Goal: Transaction & Acquisition: Complete application form

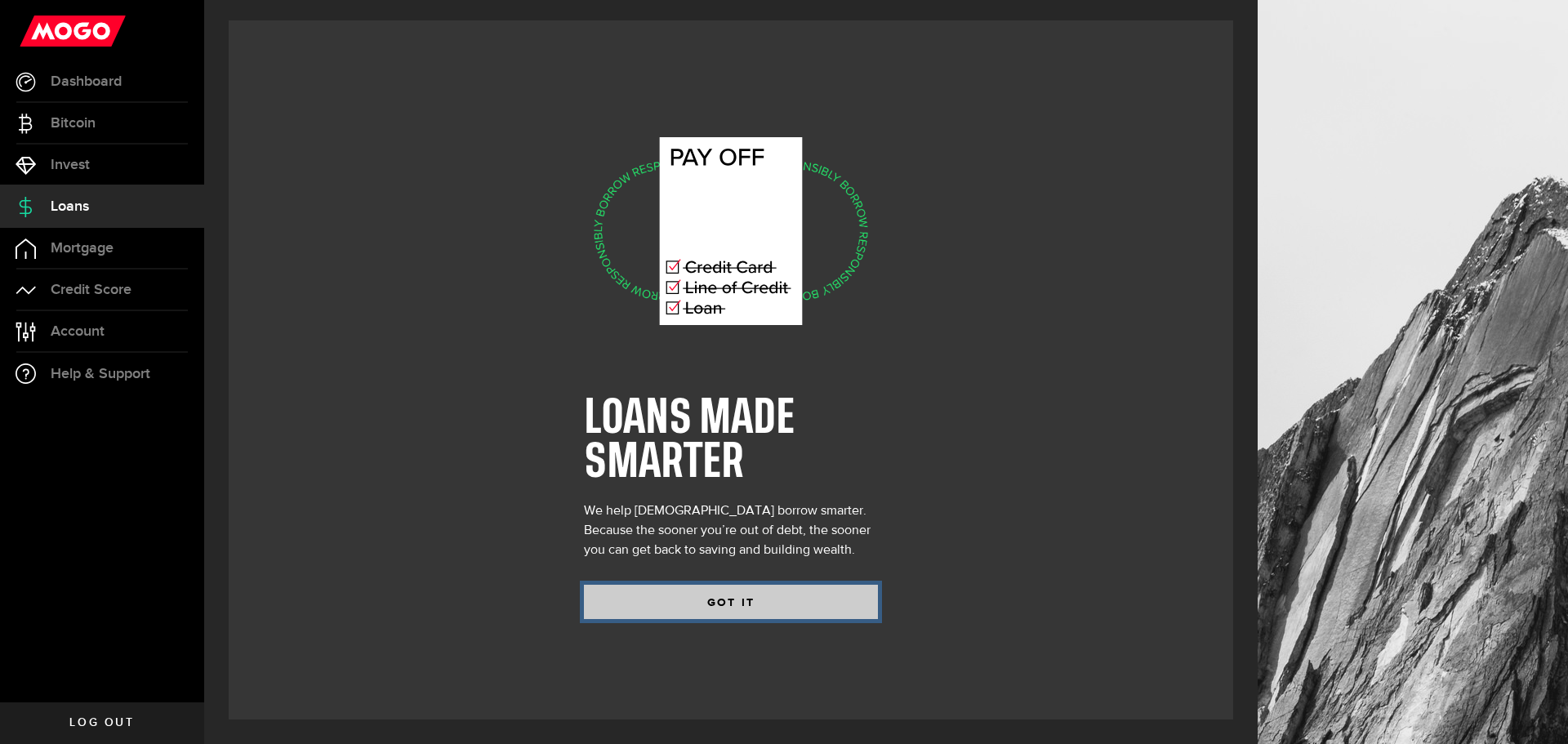
click at [748, 592] on button "GOT IT" at bounding box center [731, 602] width 294 height 34
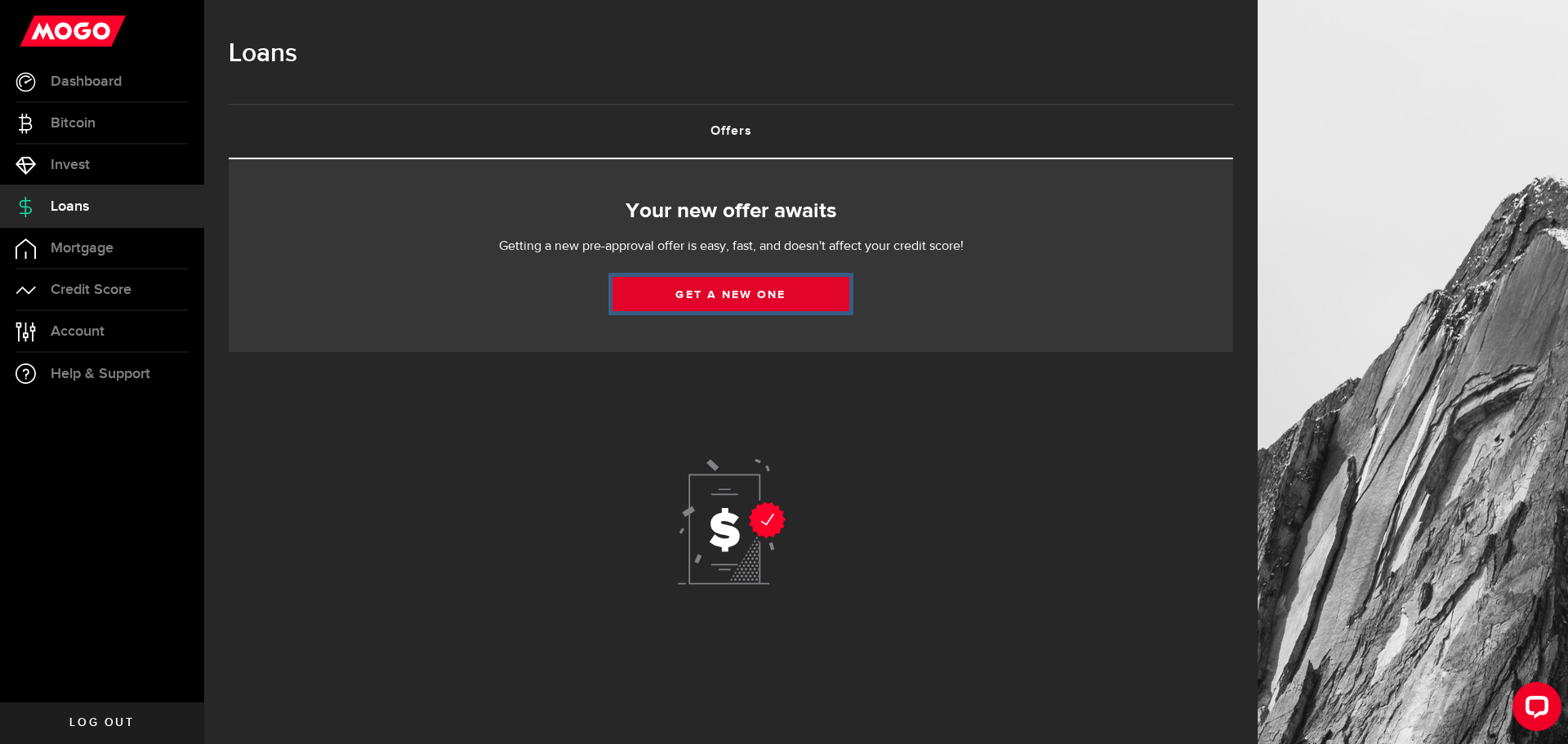
click at [707, 295] on link "Get a new one" at bounding box center [731, 294] width 237 height 34
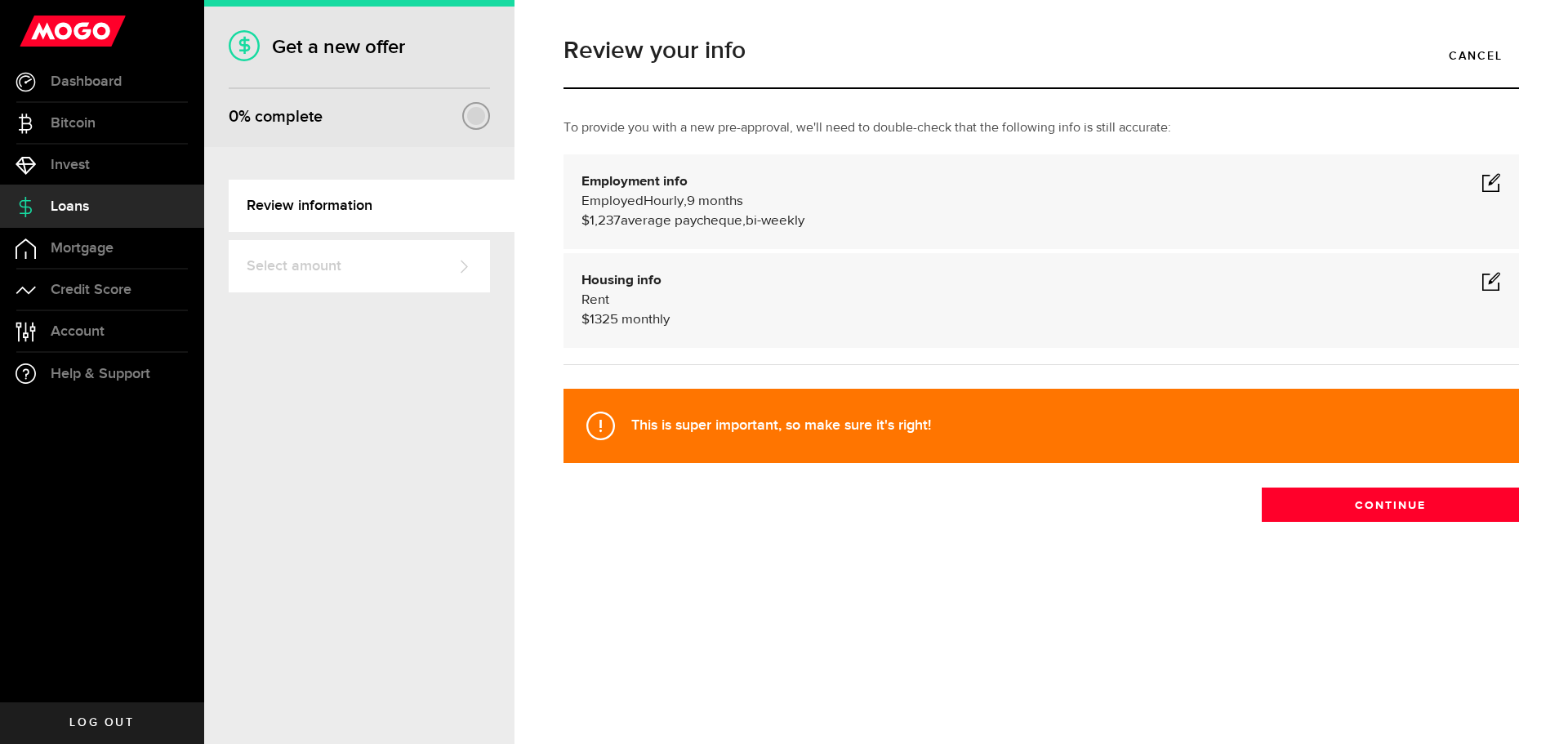
click at [1492, 177] on span at bounding box center [1492, 182] width 20 height 20
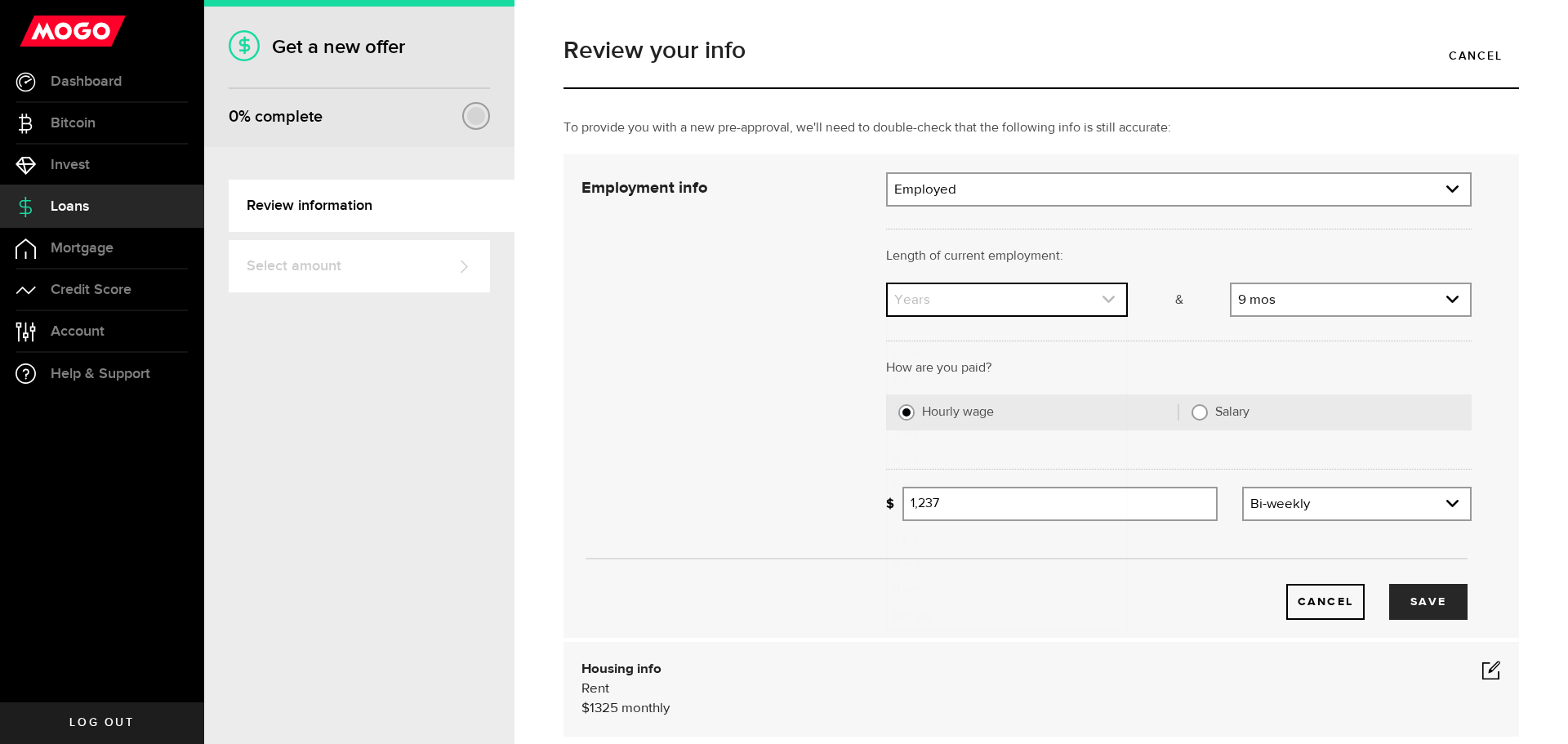
click at [1005, 305] on link "expand select" at bounding box center [1007, 299] width 238 height 31
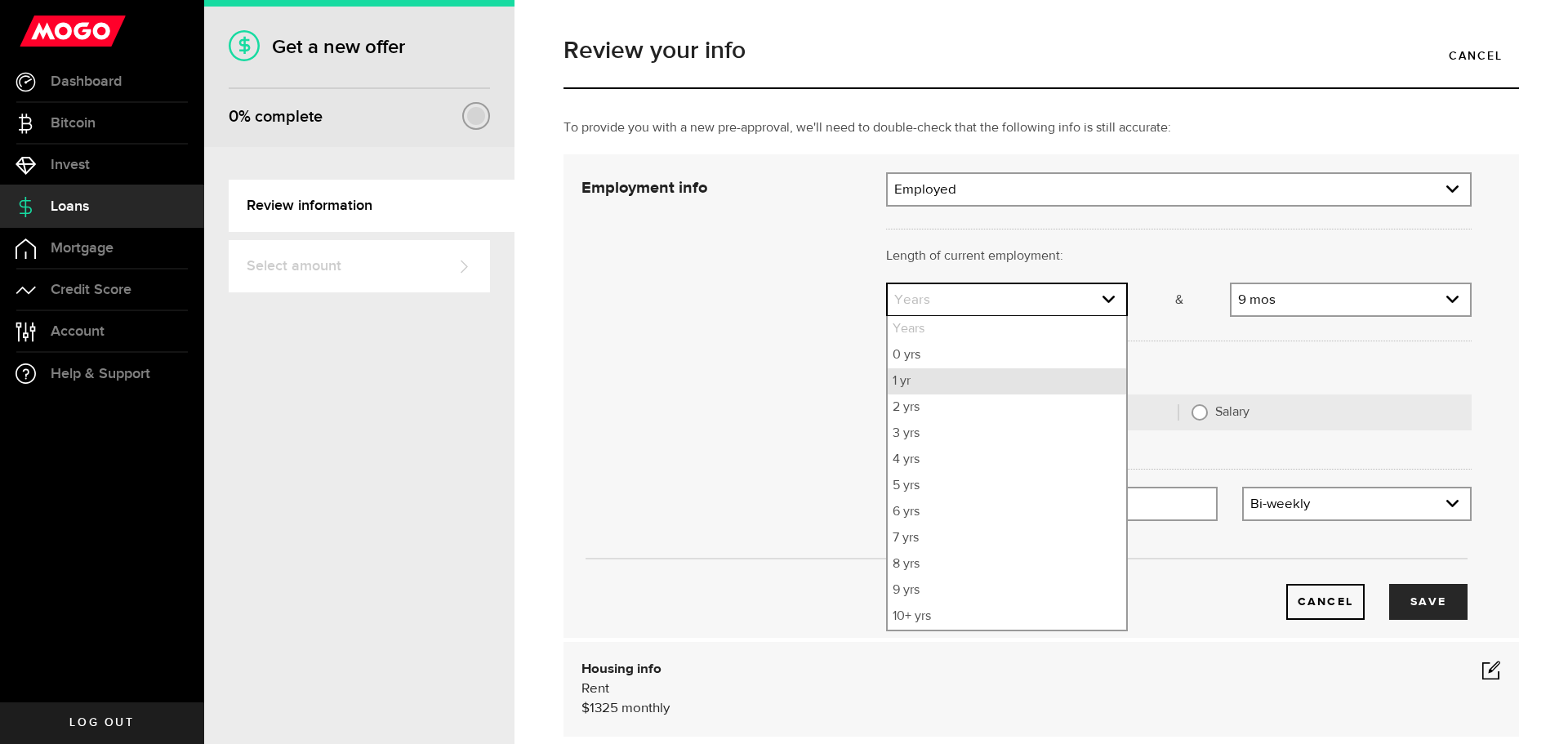
click at [924, 371] on li "1 yr" at bounding box center [1007, 381] width 238 height 26
select select "1"
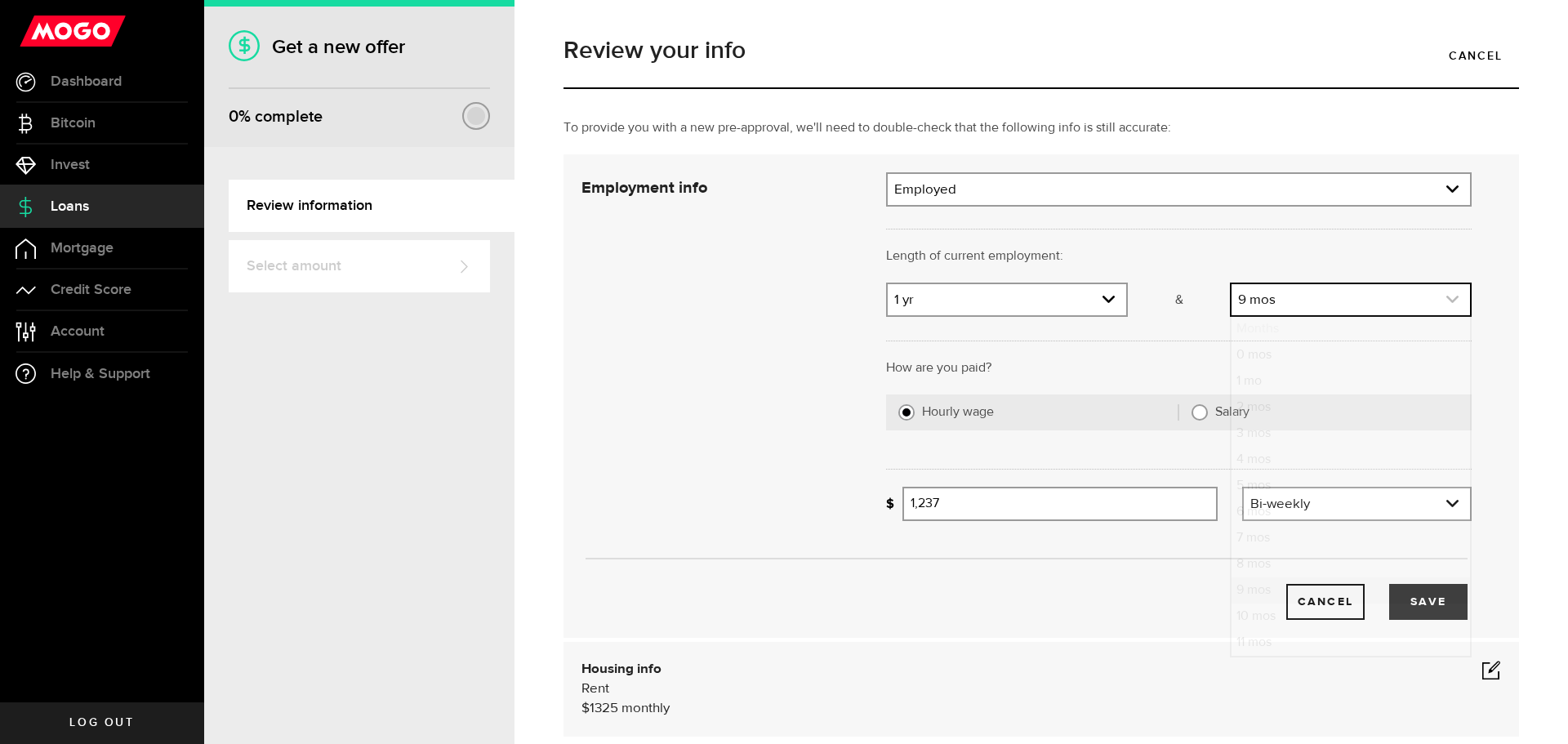
click at [1307, 308] on link "expand select" at bounding box center [1350, 299] width 238 height 31
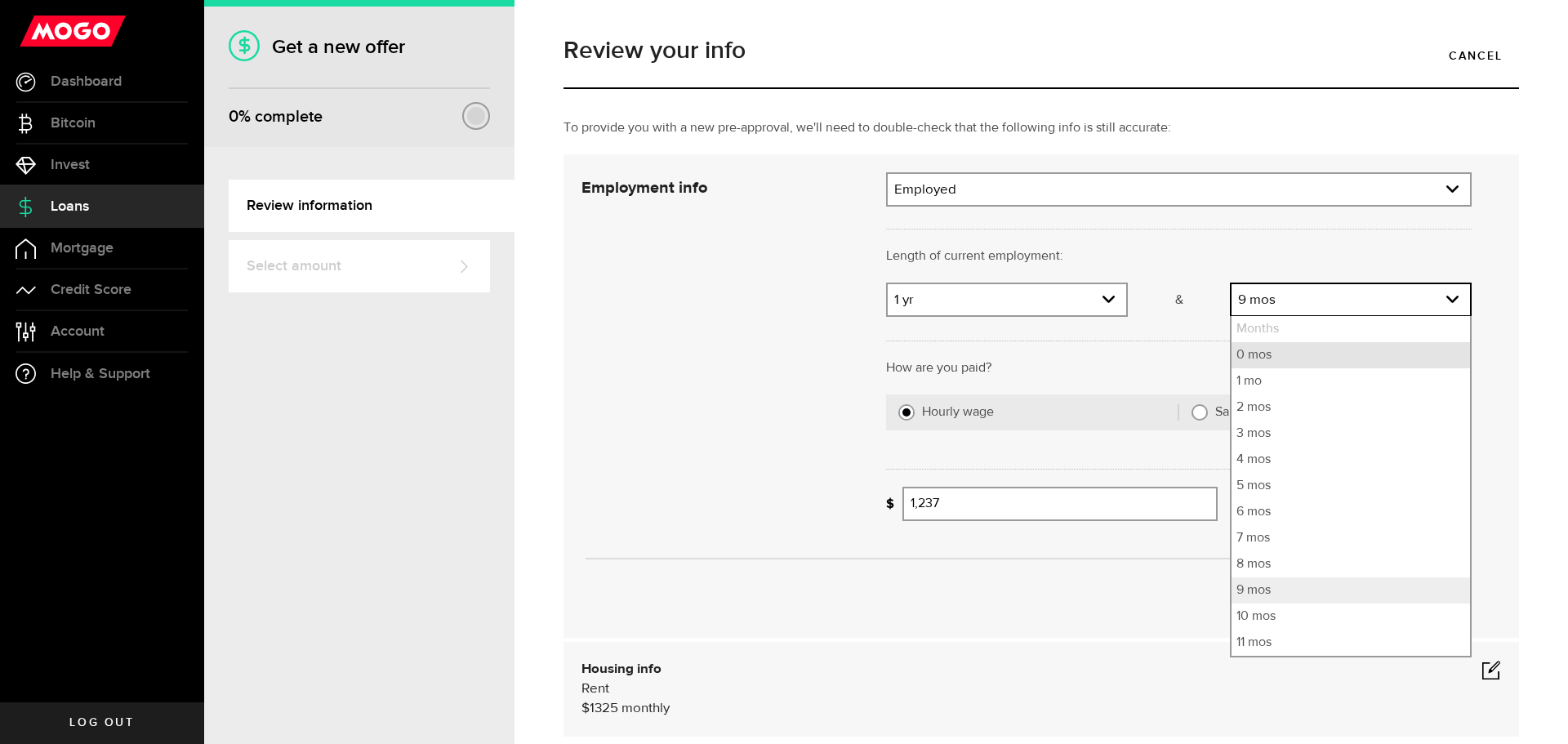
click at [1239, 352] on li "0 mos" at bounding box center [1350, 355] width 238 height 26
select select "0"
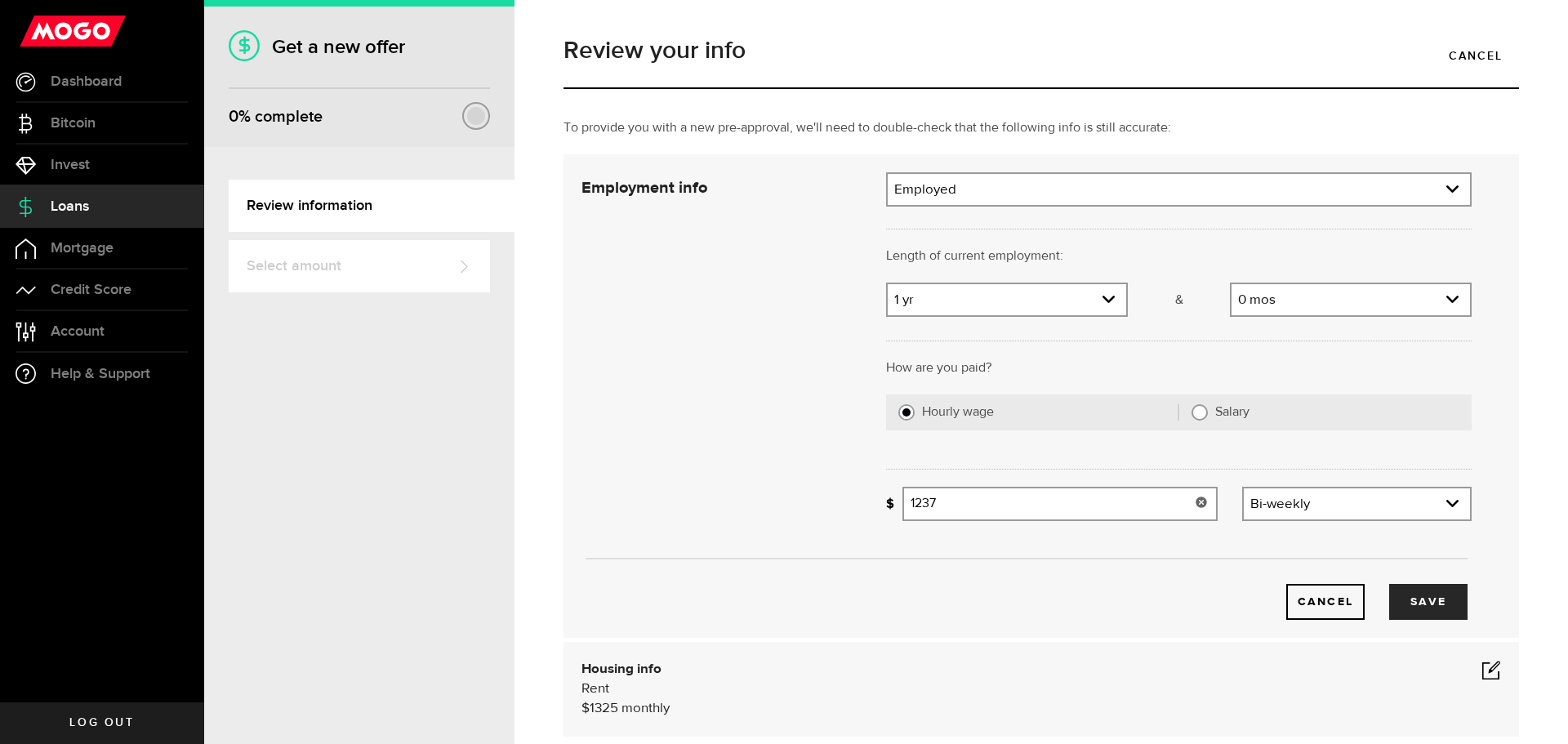
click at [998, 509] on input "1237" at bounding box center [1060, 504] width 315 height 34
drag, startPoint x: 997, startPoint y: 497, endPoint x: 913, endPoint y: 496, distance: 84.0
click at [913, 496] on input "1237" at bounding box center [1060, 504] width 315 height 34
type input "1,350"
click at [1424, 611] on button "Save" at bounding box center [1428, 602] width 79 height 36
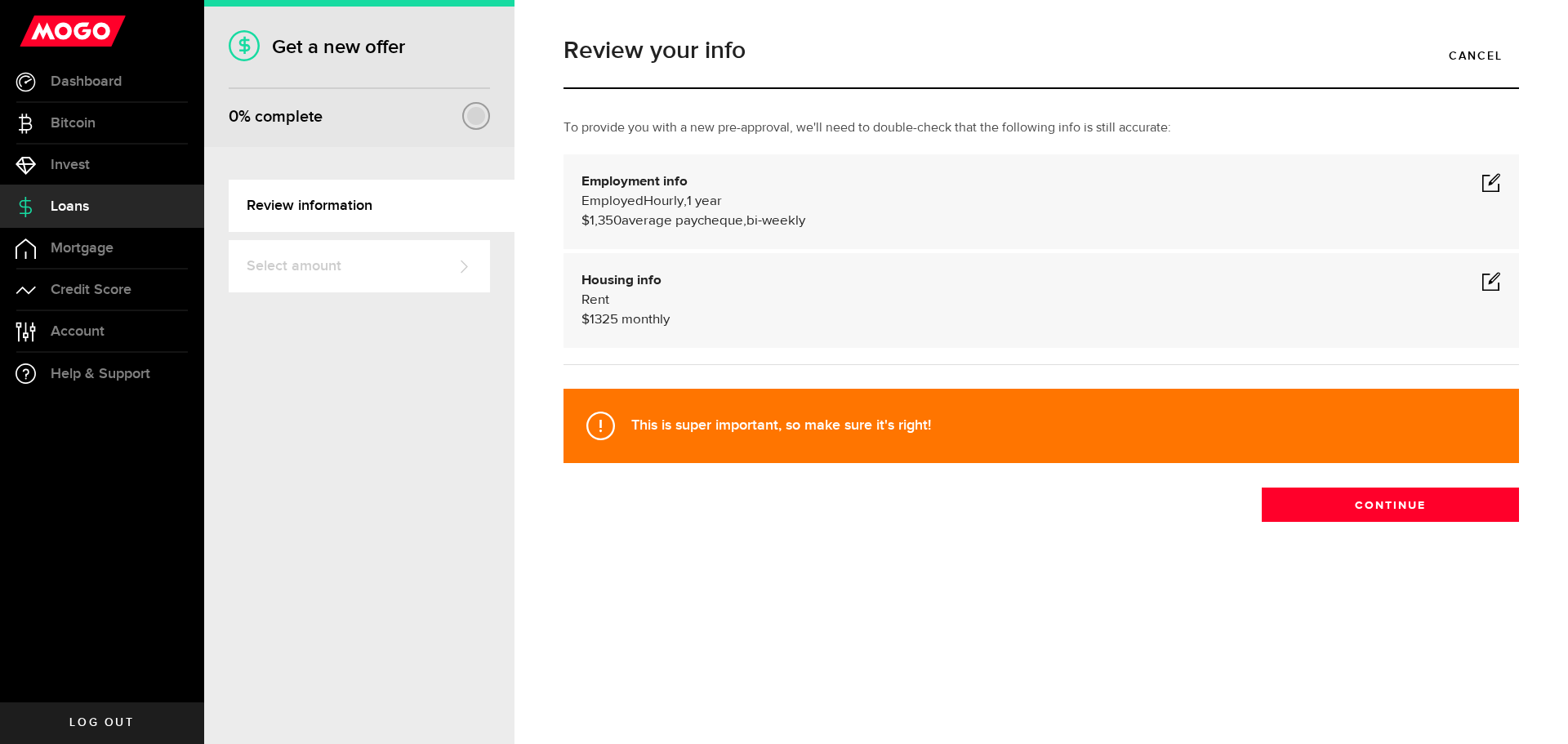
click at [1487, 283] on span at bounding box center [1492, 281] width 20 height 20
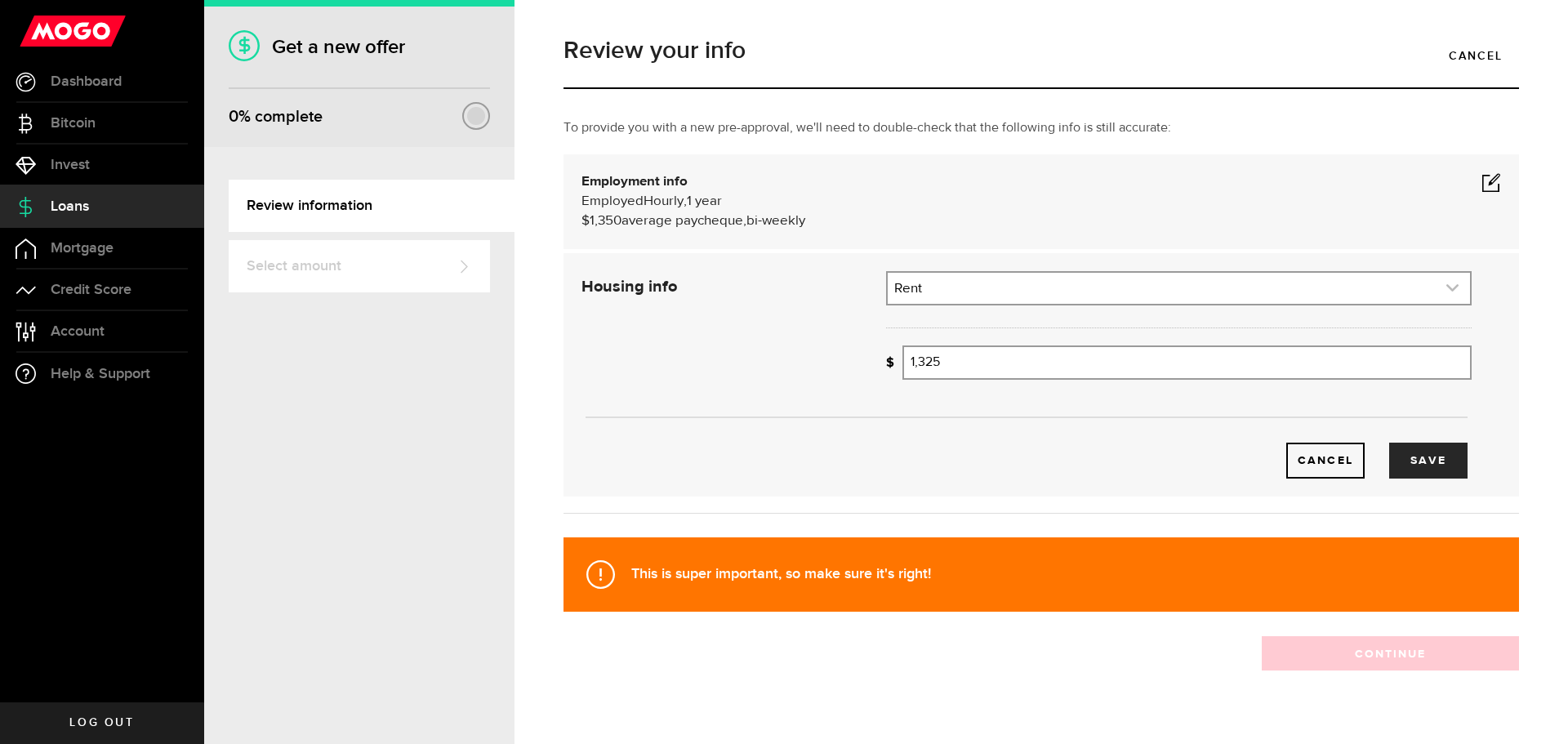
click at [990, 298] on link "expand select" at bounding box center [1178, 288] width 582 height 31
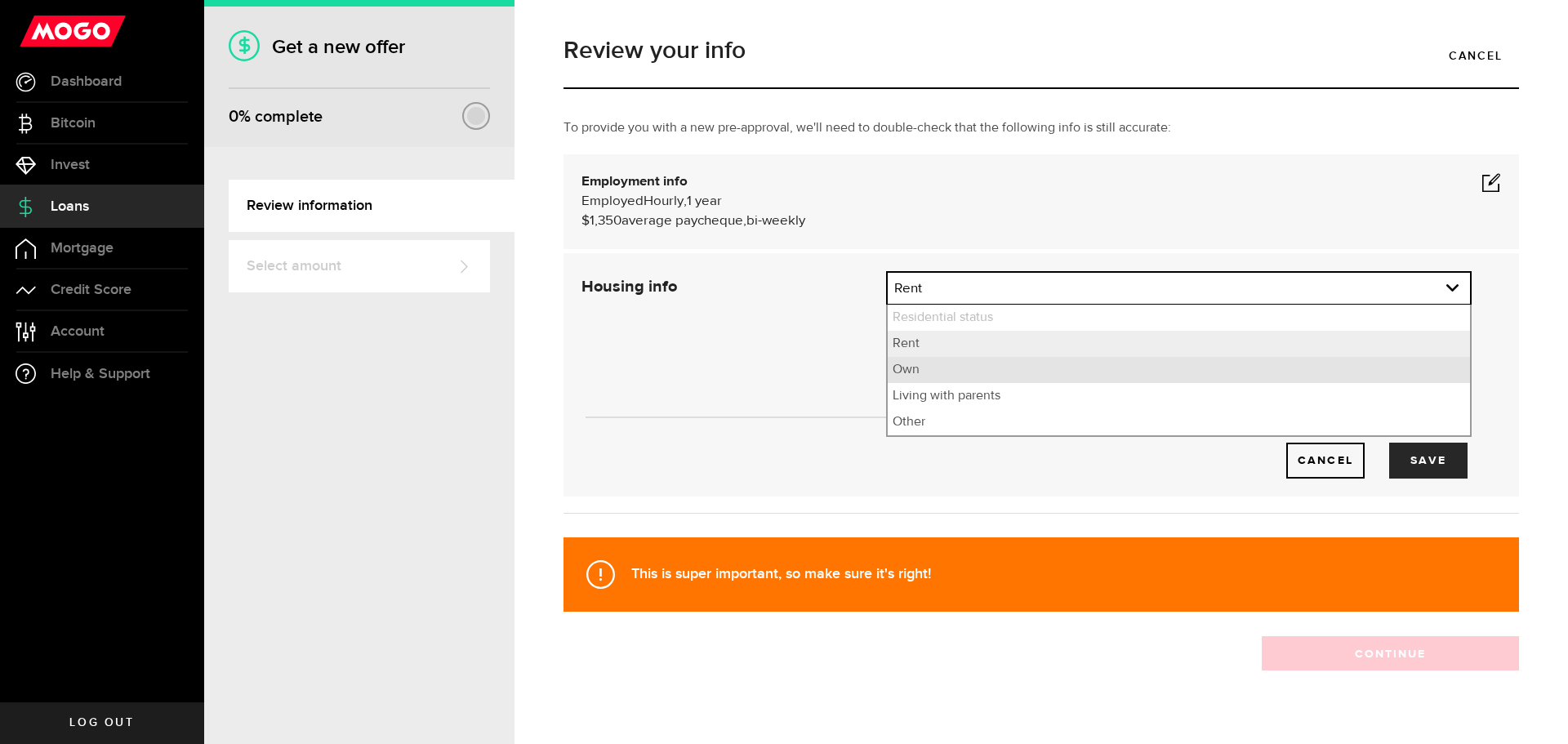
click at [915, 372] on li "Own" at bounding box center [1178, 370] width 582 height 26
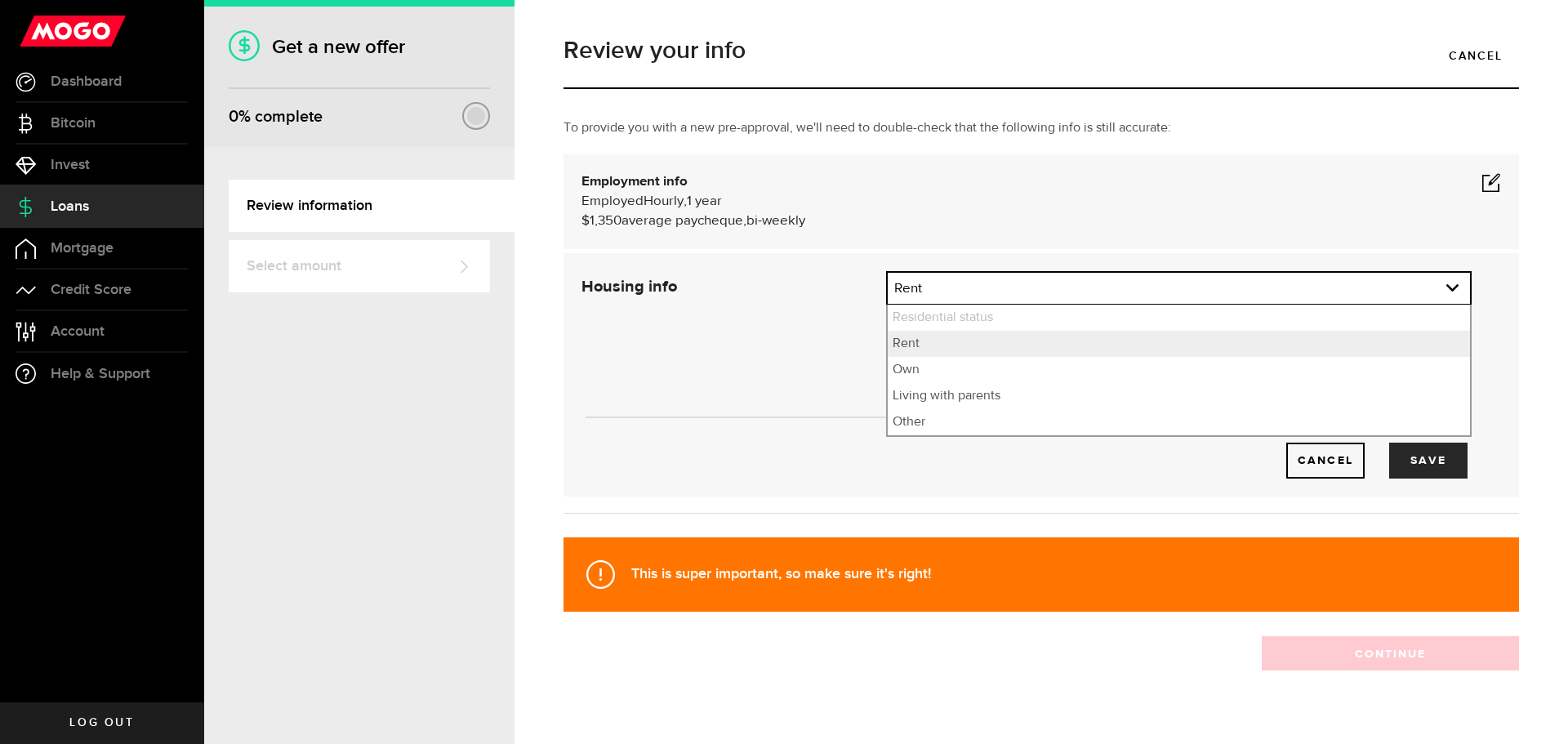
select select "Own"
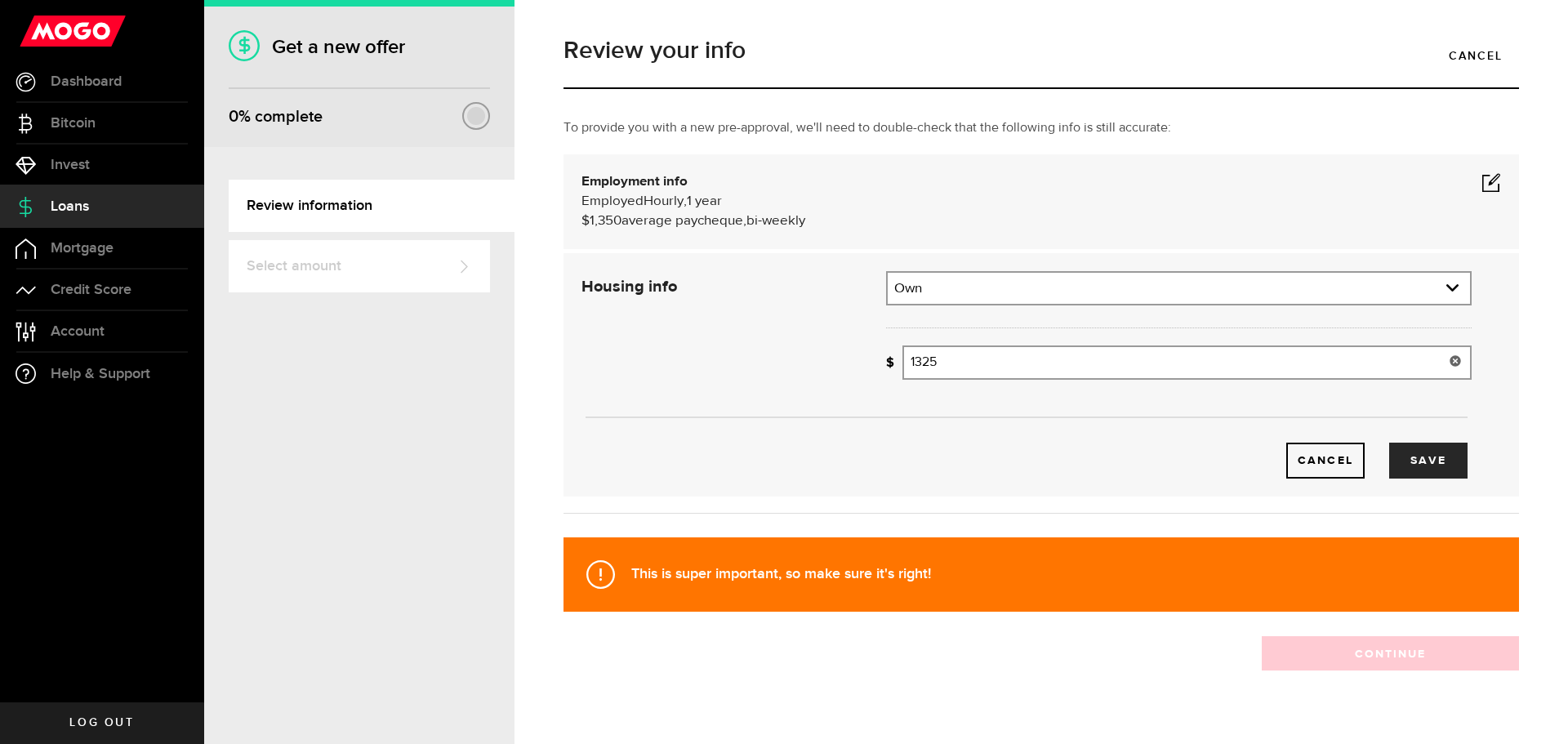
click at [915, 372] on input "1325" at bounding box center [1187, 363] width 570 height 34
drag, startPoint x: 949, startPoint y: 361, endPoint x: 891, endPoint y: 366, distance: 58.2
click at [892, 366] on div "How much is your monthly payment? 1325 Monthly mortgage/rent" at bounding box center [1179, 363] width 586 height 34
type input "9"
type input "798"
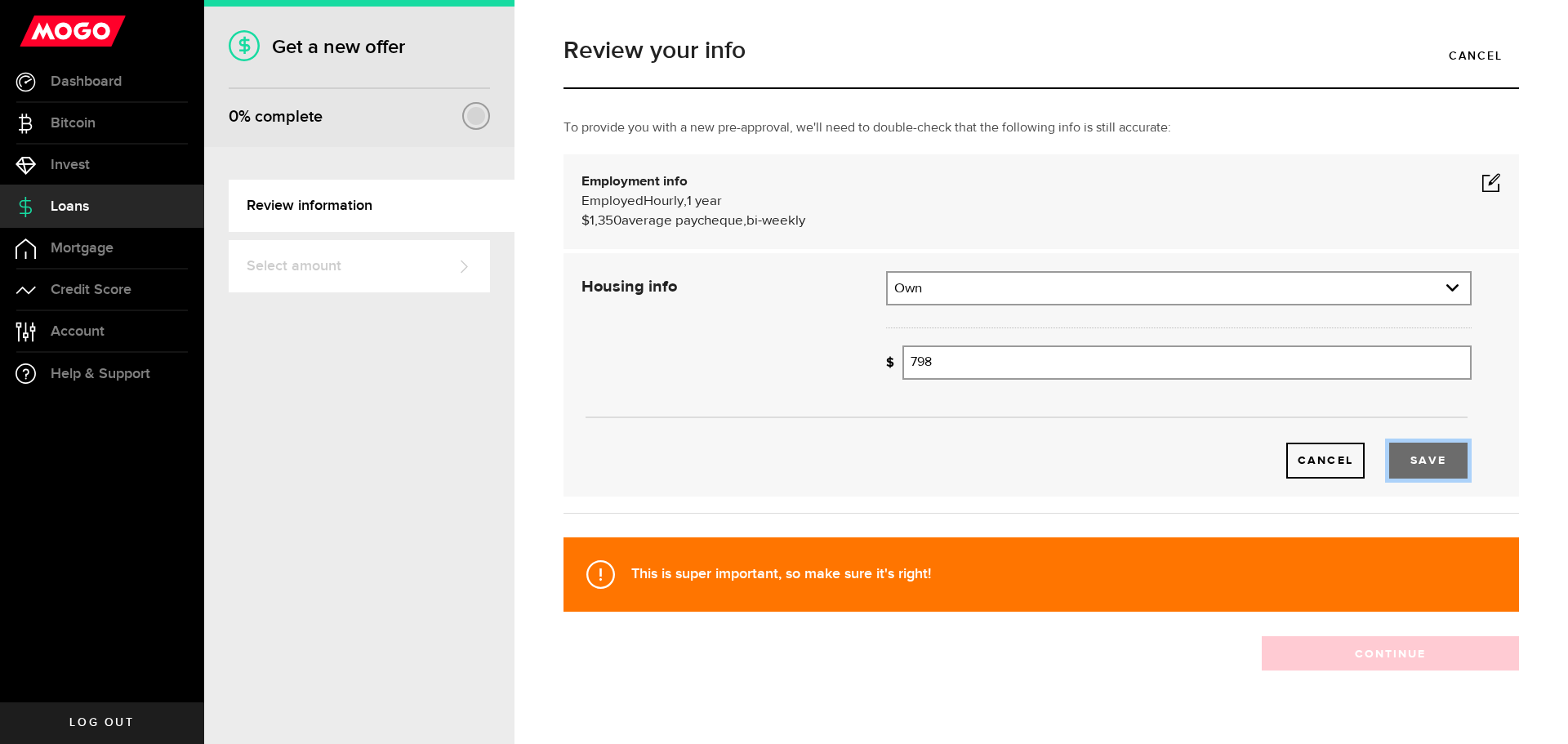
click at [1420, 466] on button "Save" at bounding box center [1428, 460] width 79 height 36
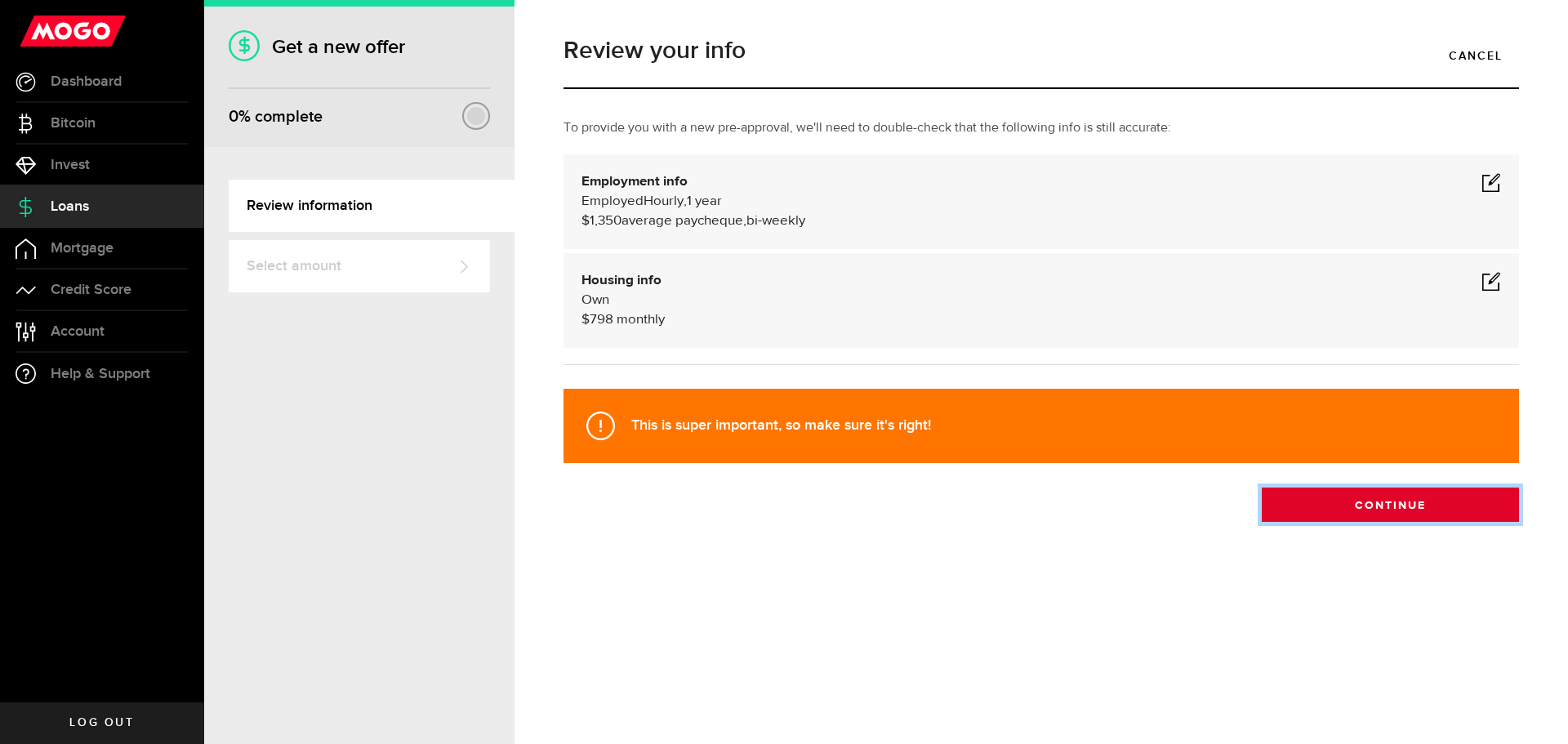
click at [1405, 510] on button "Continue" at bounding box center [1390, 505] width 257 height 34
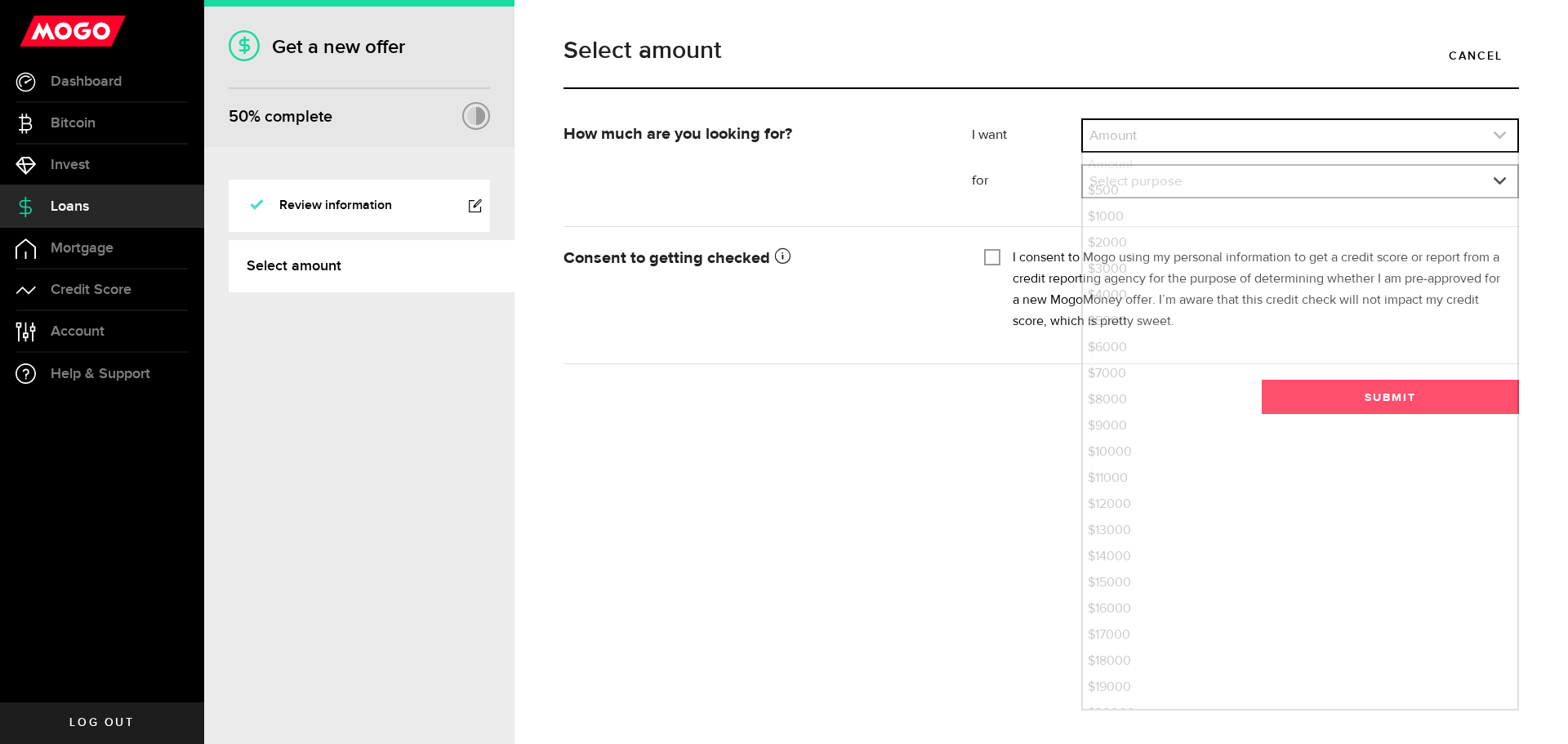
click at [1189, 144] on link "expand select" at bounding box center [1299, 135] width 434 height 31
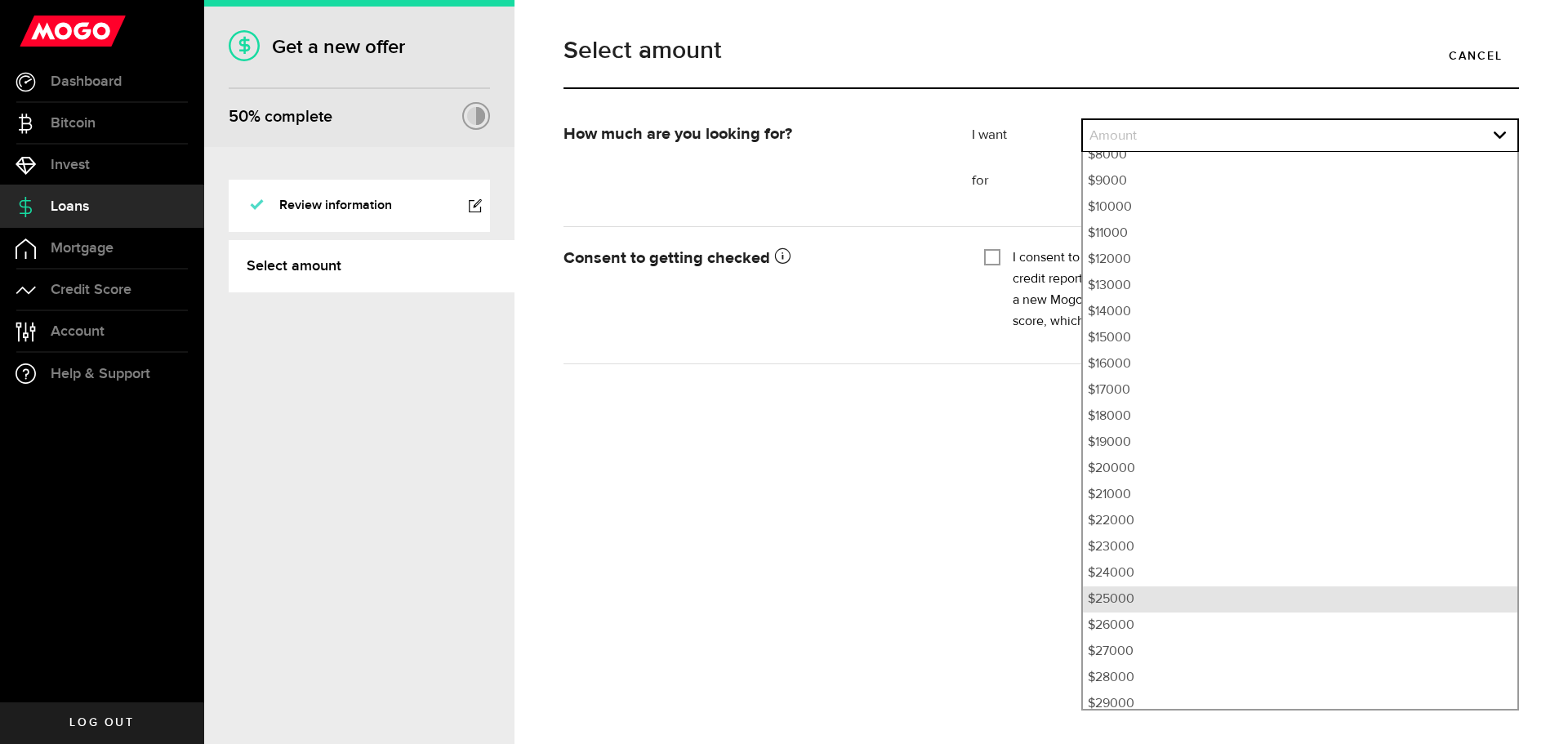
scroll to position [327, 0]
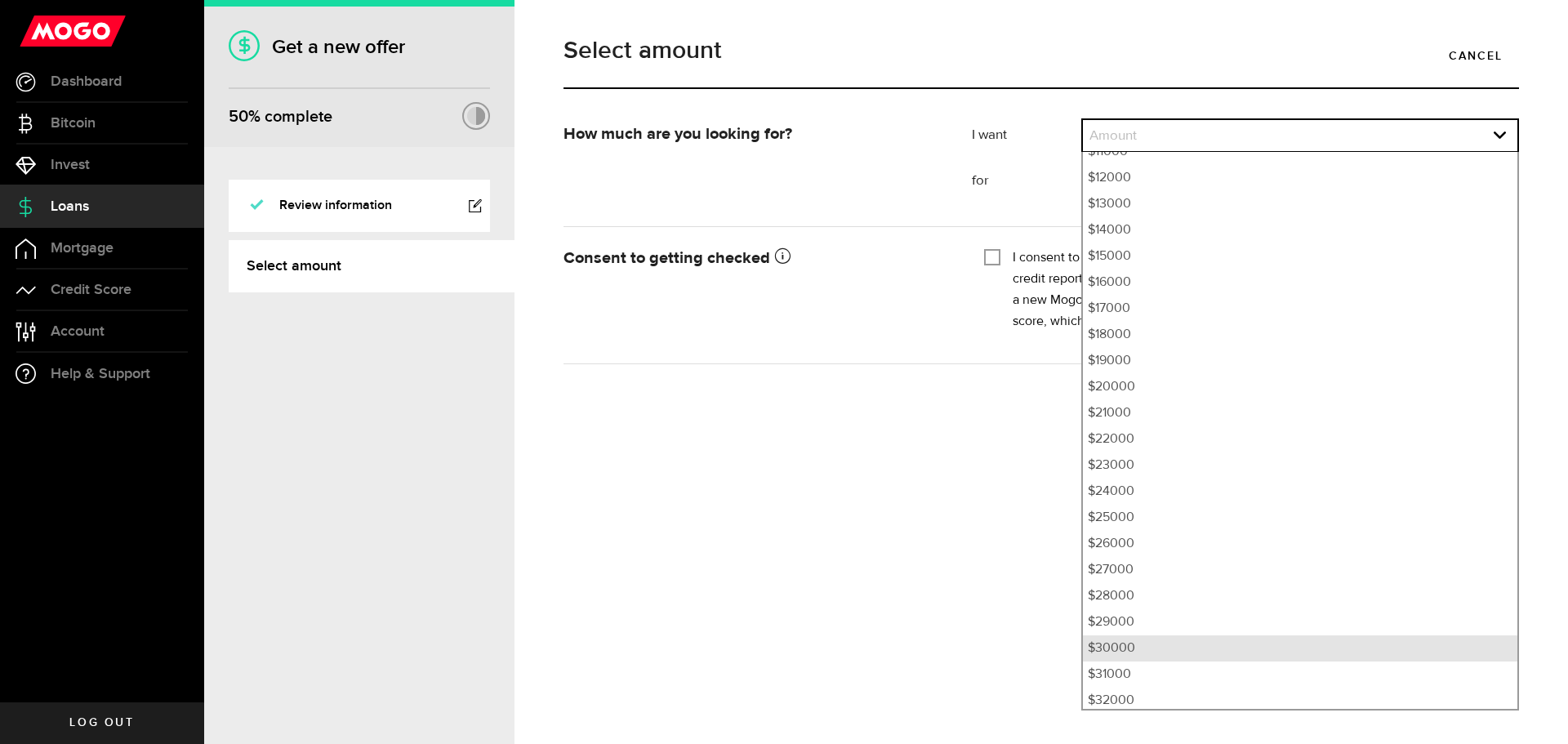
click at [1110, 651] on li "$30000" at bounding box center [1299, 648] width 434 height 26
select select "30000"
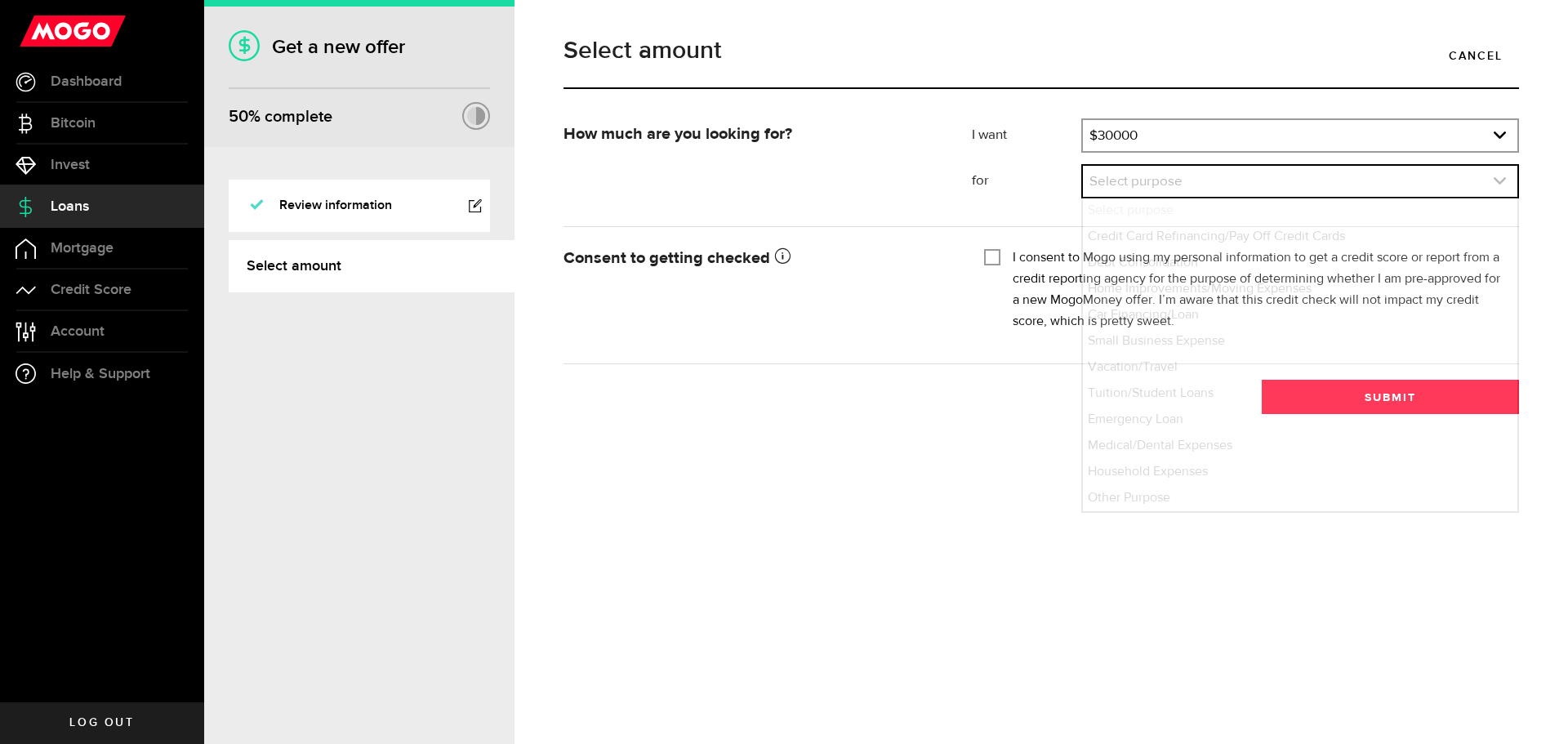
click at [1161, 183] on link "expand select" at bounding box center [1299, 181] width 434 height 31
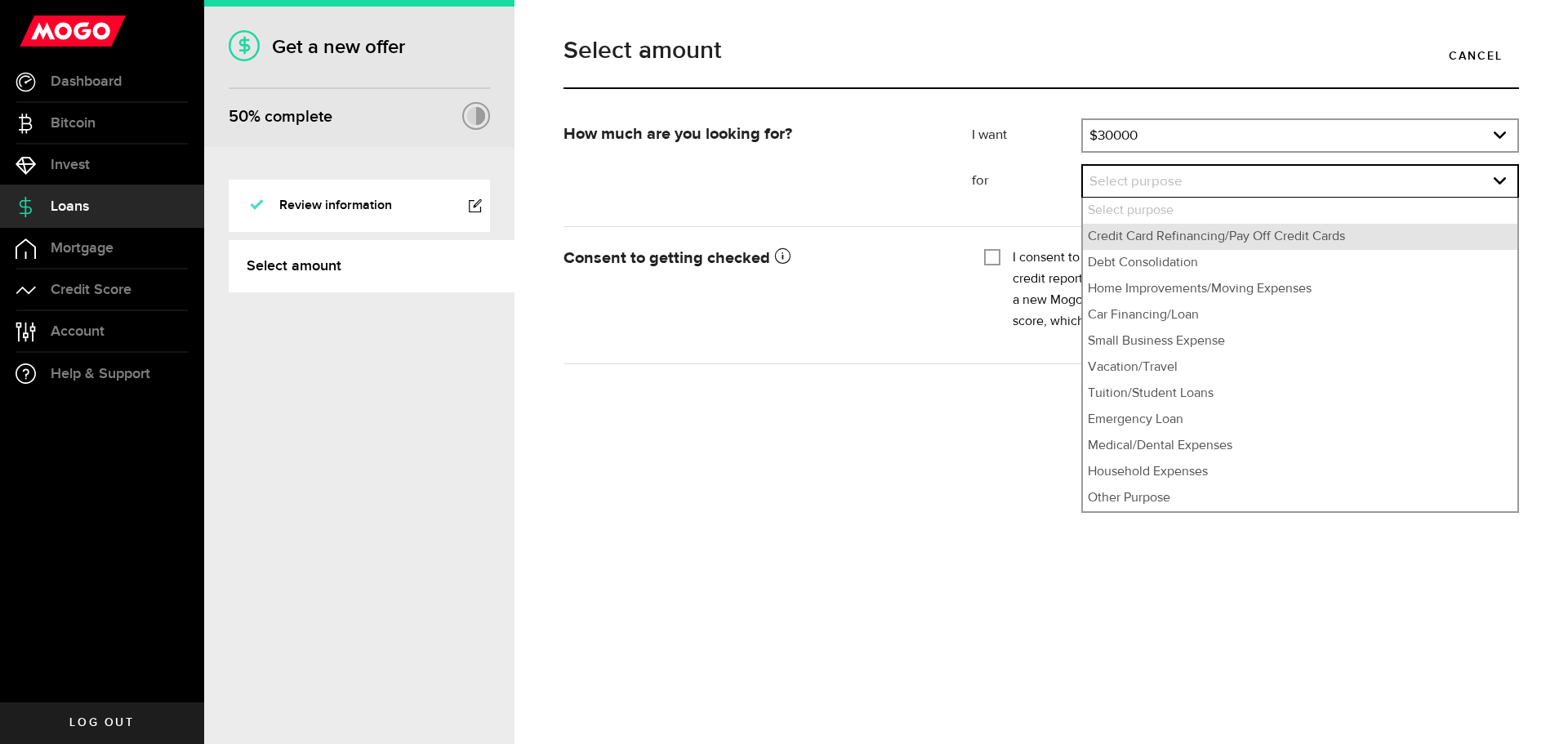
click at [1150, 244] on li "Credit Card Refinancing/Pay Off Credit Cards" at bounding box center [1299, 236] width 434 height 26
select select "Credit Card Refinancing/Pay Off Credit Cards"
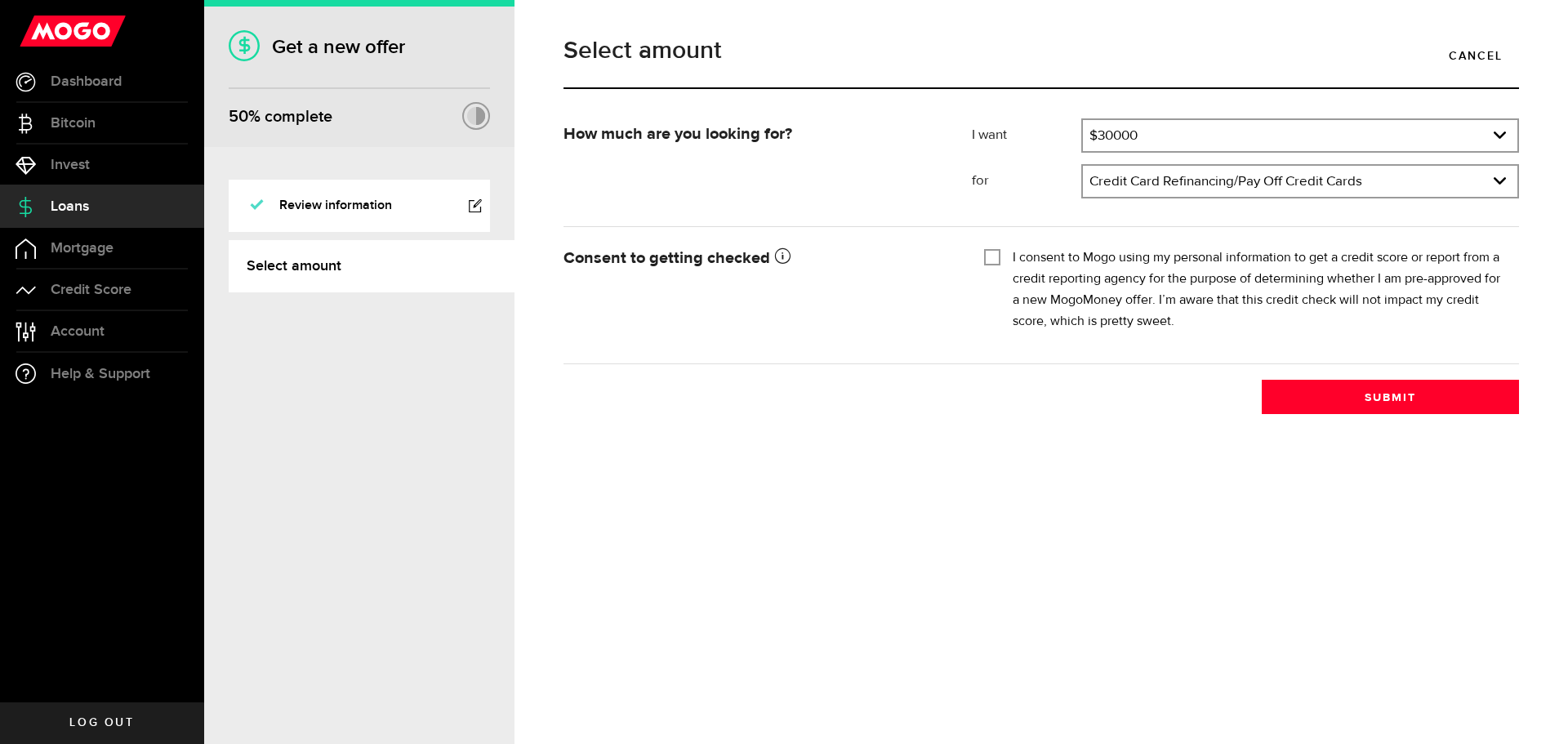
click at [991, 253] on input "I consent to Mogo using my personal information to get a credit score or report…" at bounding box center [992, 255] width 16 height 16
checkbox input "true"
click at [1364, 404] on button "Submit" at bounding box center [1390, 397] width 257 height 34
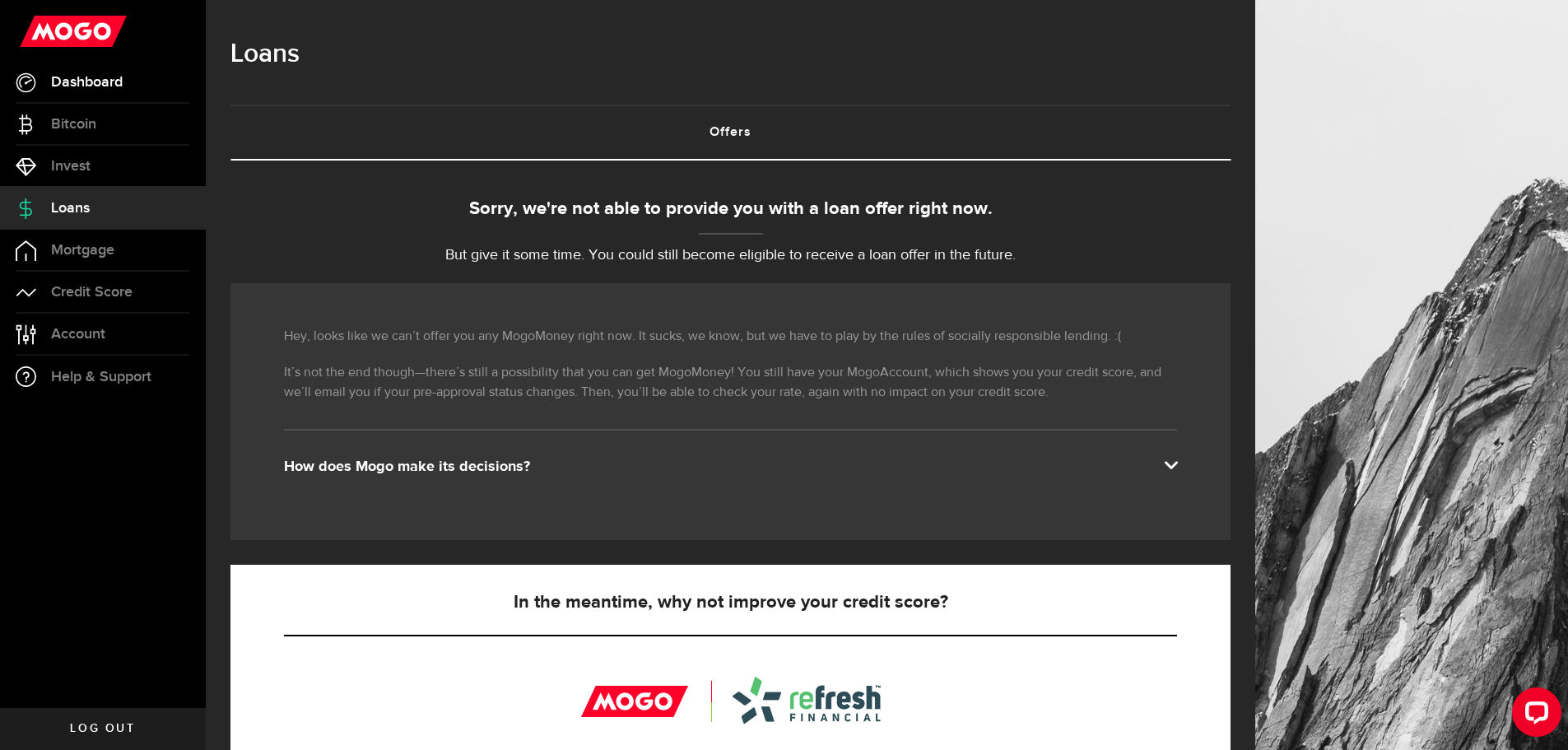
click at [109, 81] on span "Dashboard" at bounding box center [87, 82] width 71 height 14
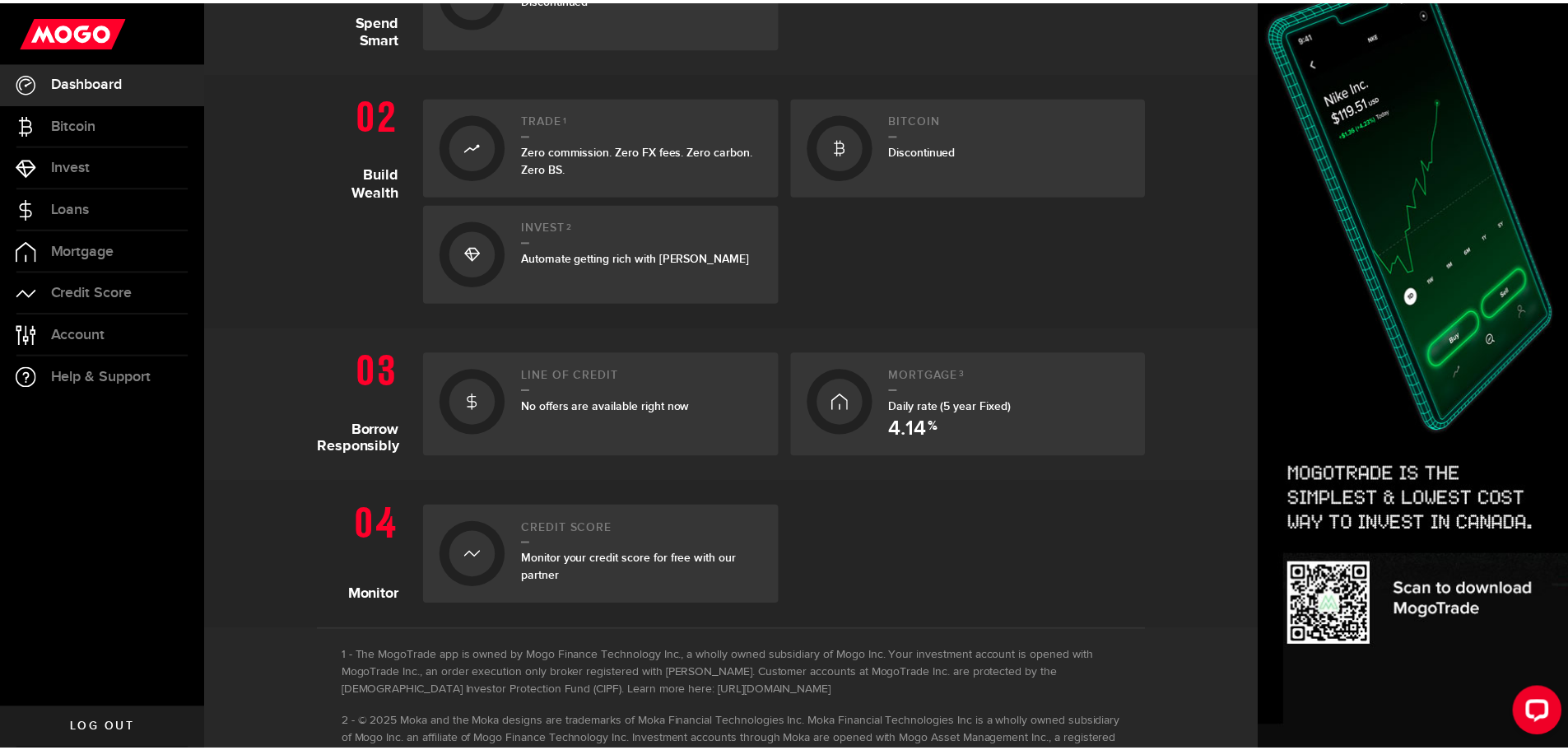
scroll to position [560, 0]
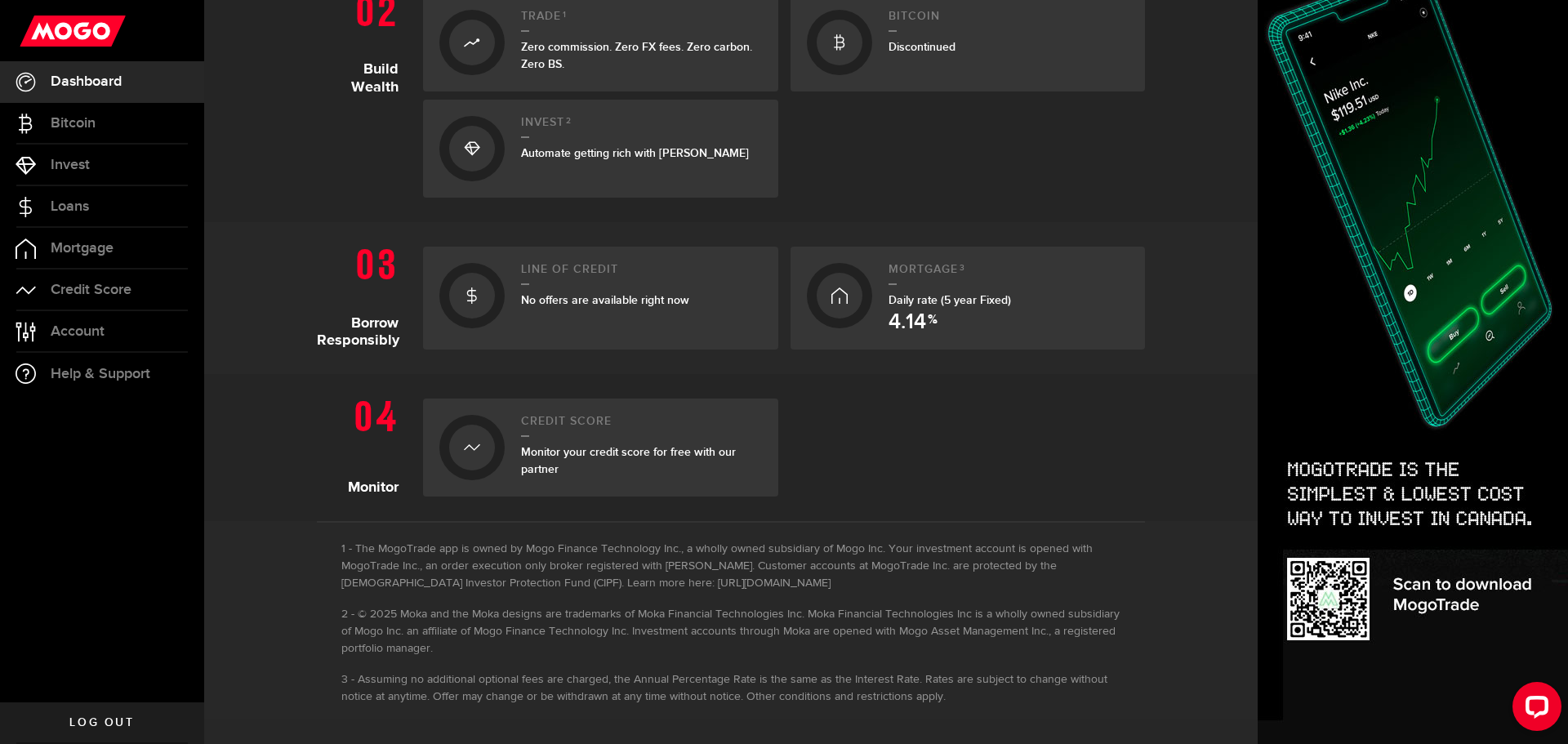
click at [621, 444] on div "Monitor your credit score for free with our partner" at bounding box center [641, 460] width 241 height 34
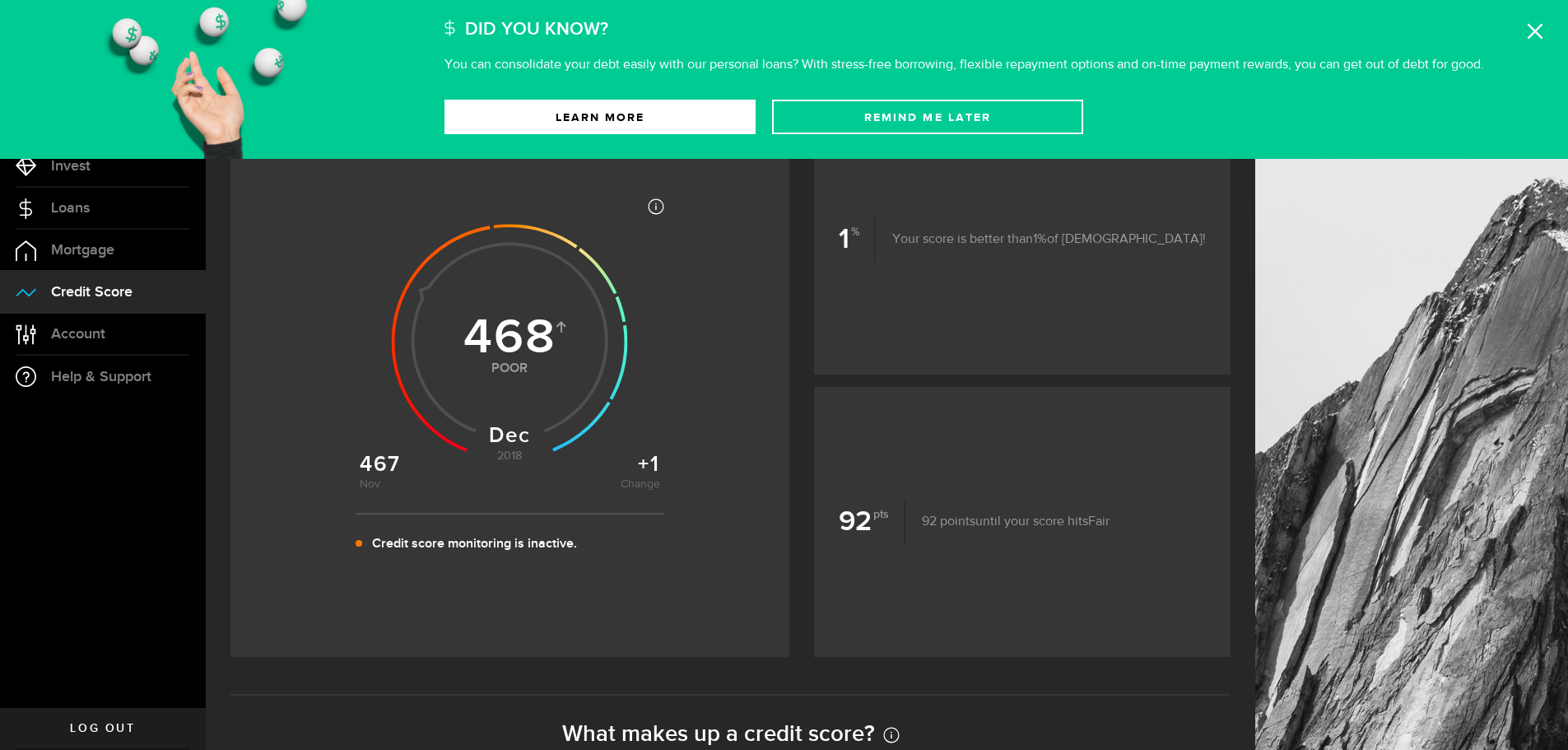
scroll to position [164, 0]
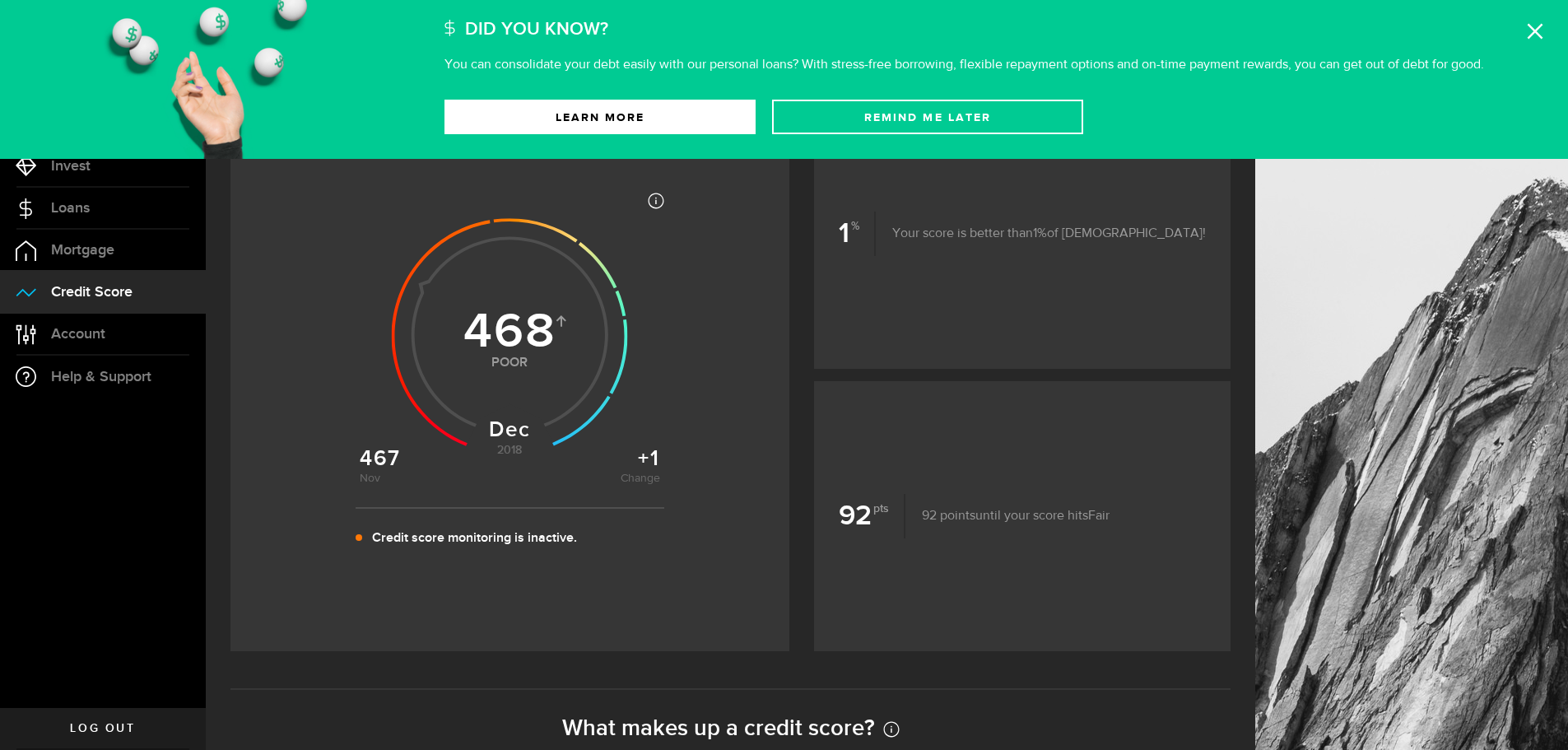
click at [521, 370] on use at bounding box center [510, 337] width 236 height 236
click at [496, 543] on p "Credit score monitoring is inactive." at bounding box center [474, 539] width 205 height 20
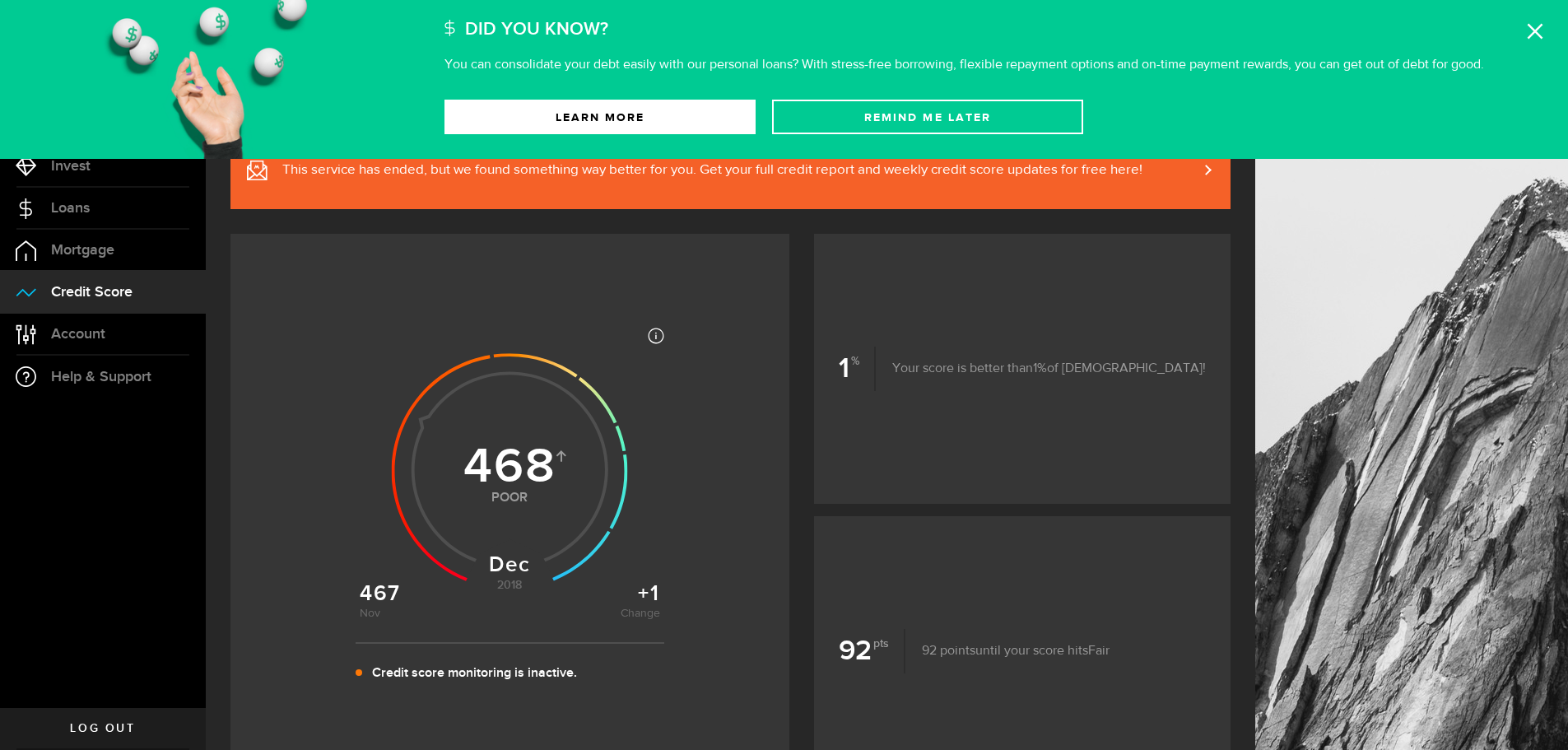
scroll to position [0, 0]
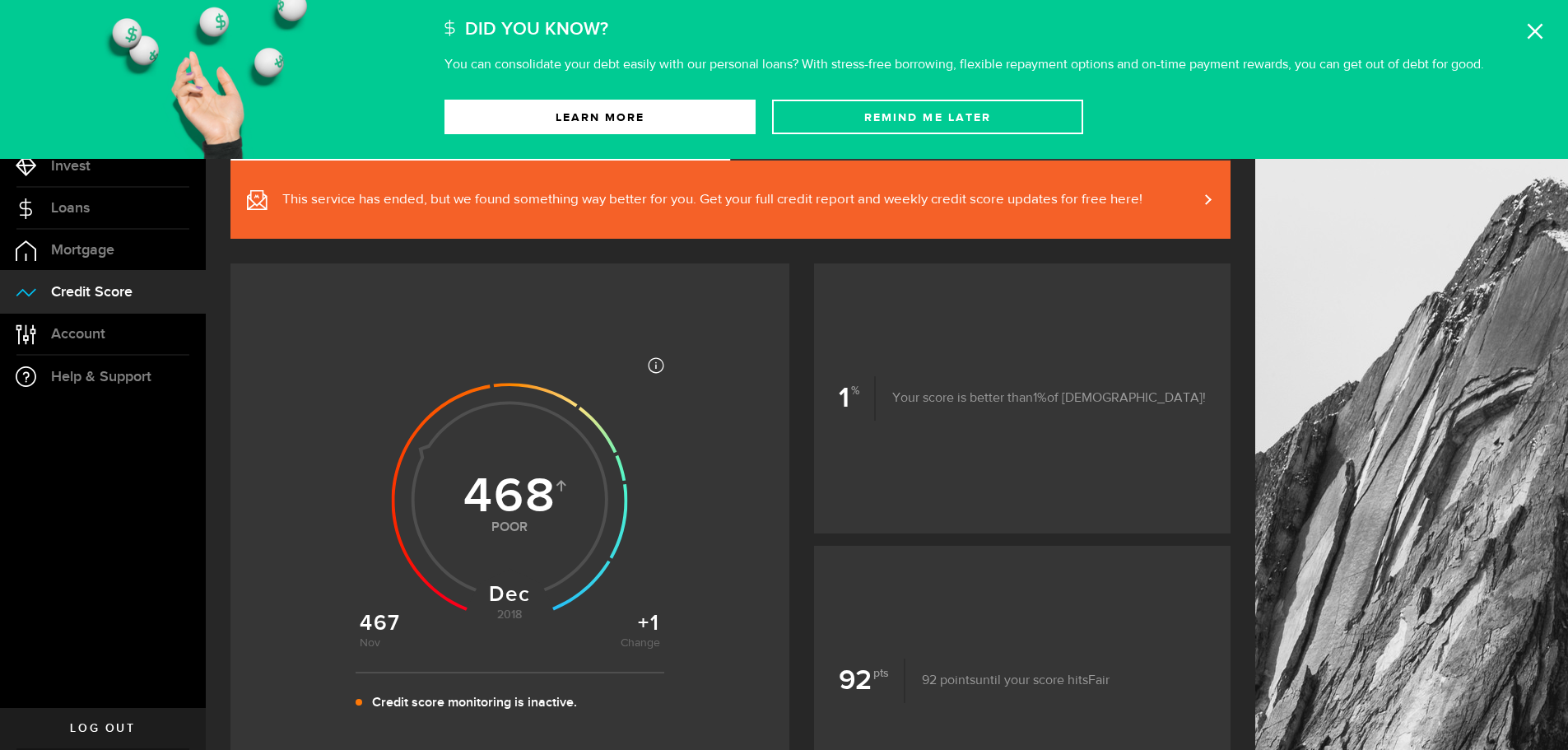
click at [764, 203] on span "This service has ended, but we found something way better for you. Get your ful…" at bounding box center [712, 200] width 860 height 20
